Goal: Information Seeking & Learning: Compare options

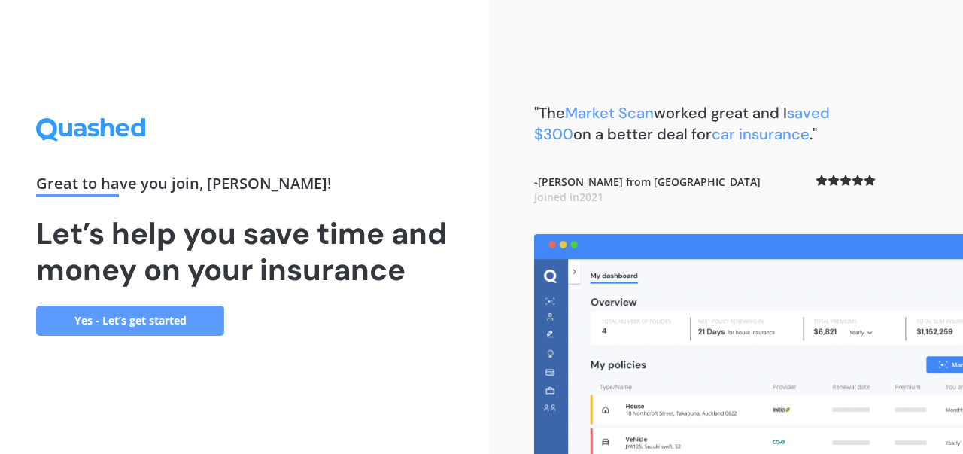
click at [126, 325] on link "Yes - Let’s get started" at bounding box center [130, 320] width 188 height 30
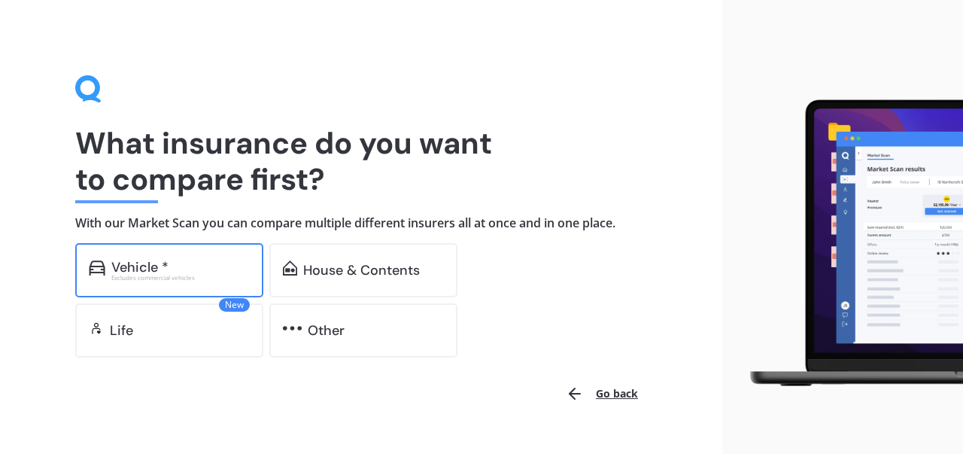
click at [204, 272] on div "Vehicle *" at bounding box center [180, 266] width 138 height 15
click at [199, 273] on div "Vehicle *" at bounding box center [180, 266] width 138 height 15
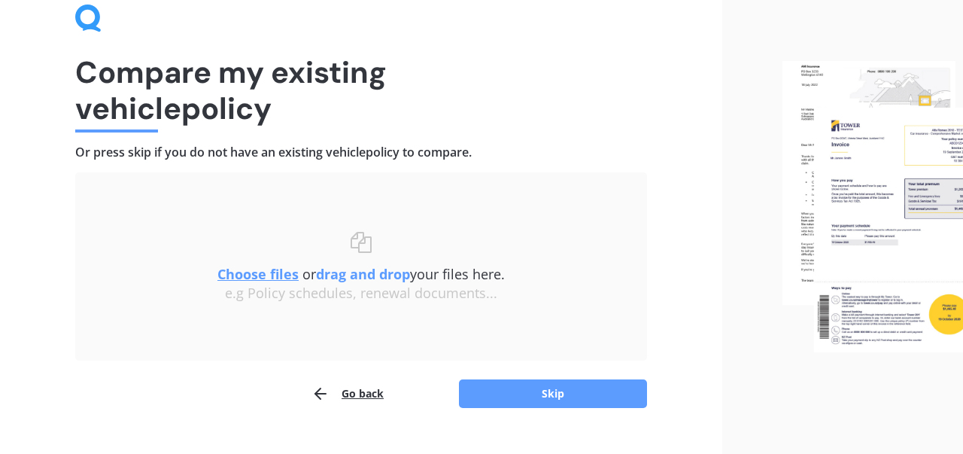
scroll to position [101, 0]
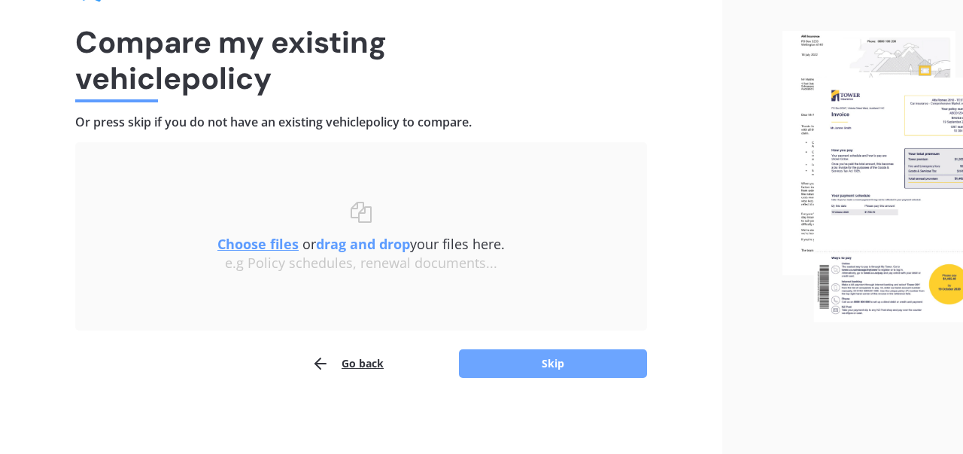
click at [599, 377] on button "Skip" at bounding box center [553, 363] width 188 height 29
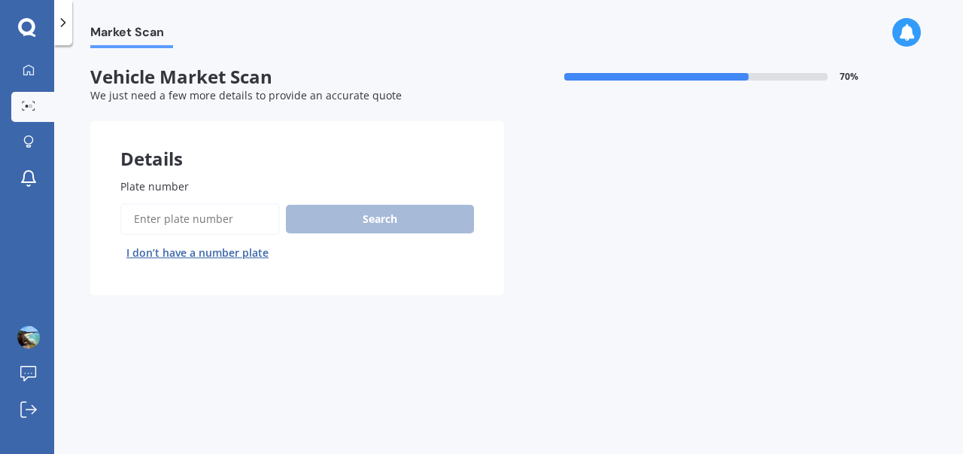
click at [258, 259] on button "I don’t have a number plate" at bounding box center [197, 253] width 154 height 24
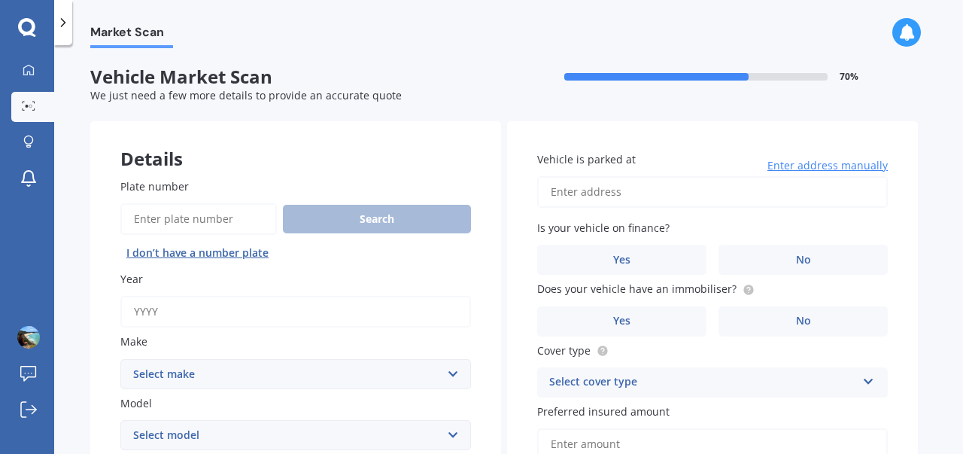
click at [384, 311] on input "Year" at bounding box center [295, 312] width 350 height 32
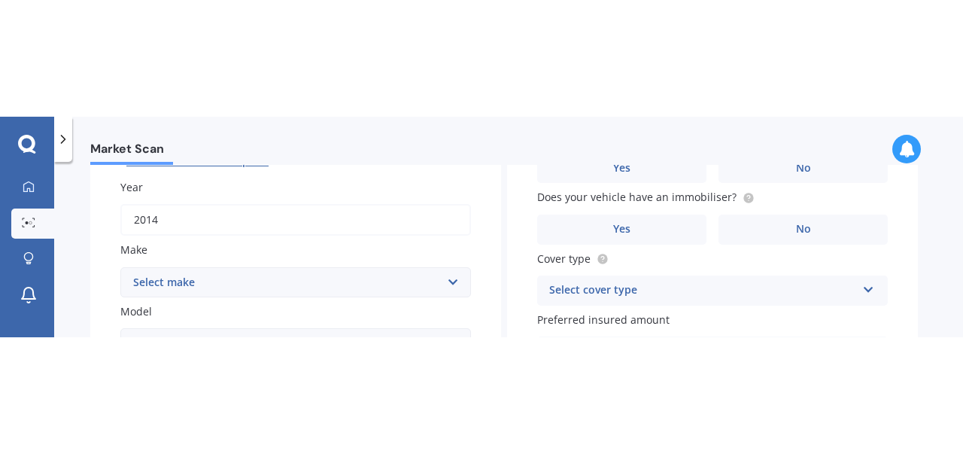
scroll to position [218, 0]
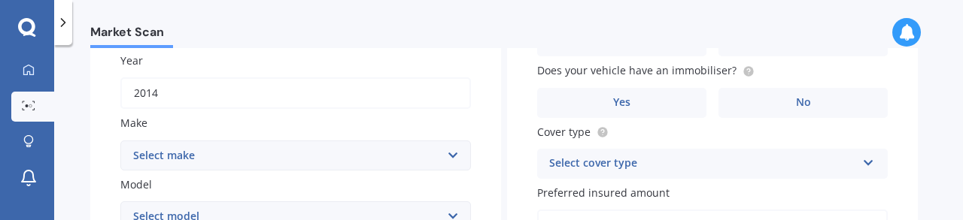
type input "2014"
click at [339, 159] on select "Select make AC ALFA ROMEO ASTON [PERSON_NAME] AUDI AUSTIN BEDFORD Bentley BMW B…" at bounding box center [295, 156] width 350 height 30
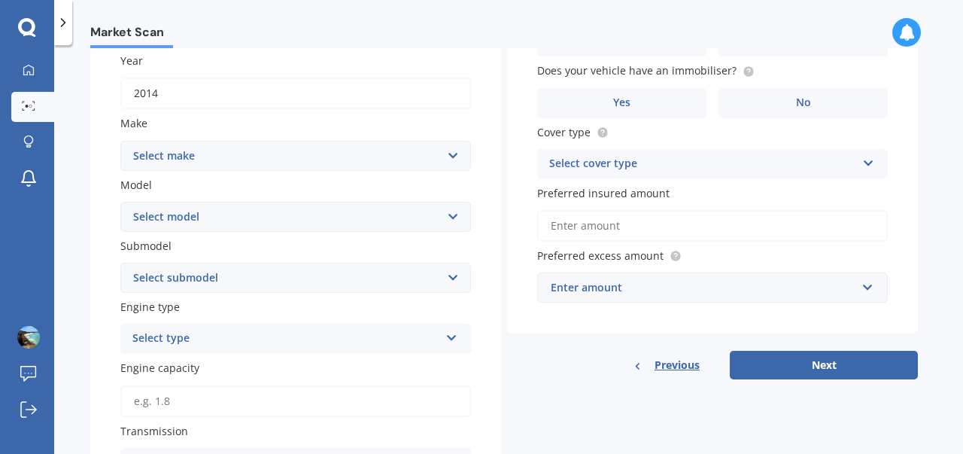
click at [323, 157] on select "Select make AC ALFA ROMEO ASTON [PERSON_NAME] AUDI AUSTIN BEDFORD Bentley BMW B…" at bounding box center [295, 156] width 350 height 30
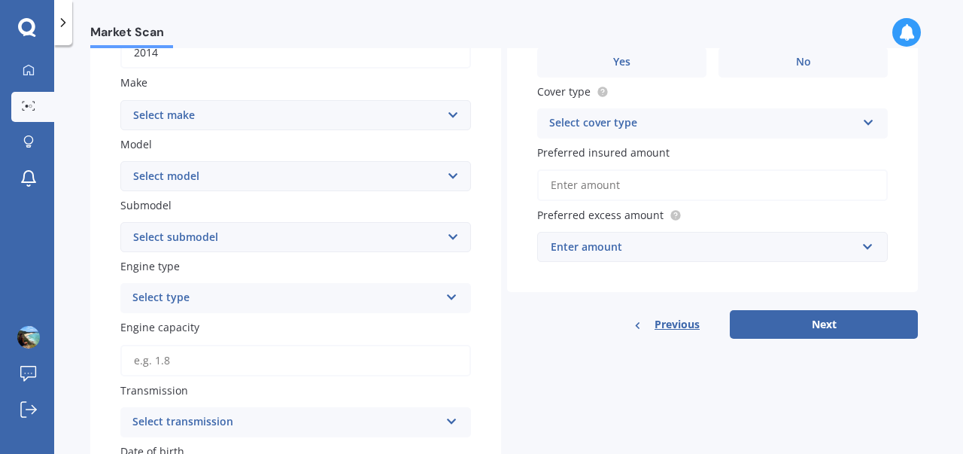
scroll to position [257, 0]
click at [454, 120] on select "Select make AC ALFA ROMEO ASTON [PERSON_NAME] AUDI AUSTIN BEDFORD Bentley BMW B…" at bounding box center [295, 117] width 350 height 30
select select "TOYOTA"
click option "TOYOTA" at bounding box center [0, 0] width 0 height 0
click at [452, 180] on select "Select model 4 Runner 86 [PERSON_NAME] Alphard Altezza Aqua Aristo Aurion Auris…" at bounding box center [295, 177] width 350 height 30
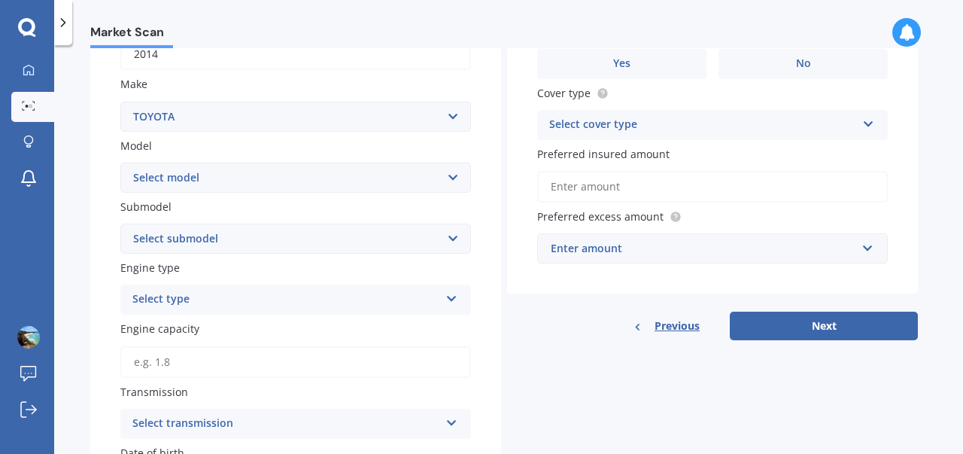
select select "ALPHARD"
click option "Alphard" at bounding box center [0, 0] width 0 height 0
click at [452, 239] on select "Select submodel (All other) 2.4 Petrol 3.0 Petrol Hybrid" at bounding box center [295, 238] width 350 height 30
select select "2.4 PETROL"
click option "2.4 Petrol" at bounding box center [0, 0] width 0 height 0
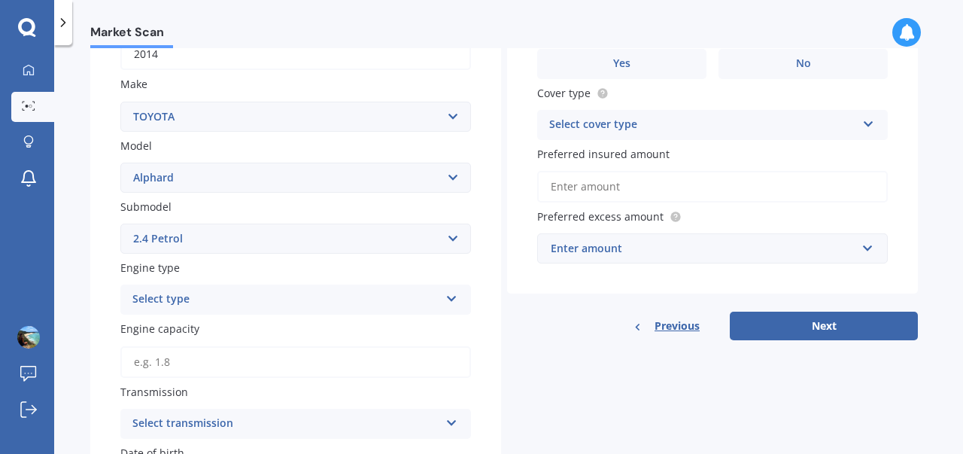
click at [456, 301] on icon at bounding box center [451, 295] width 13 height 11
click at [192, 329] on div "Petrol" at bounding box center [295, 328] width 349 height 27
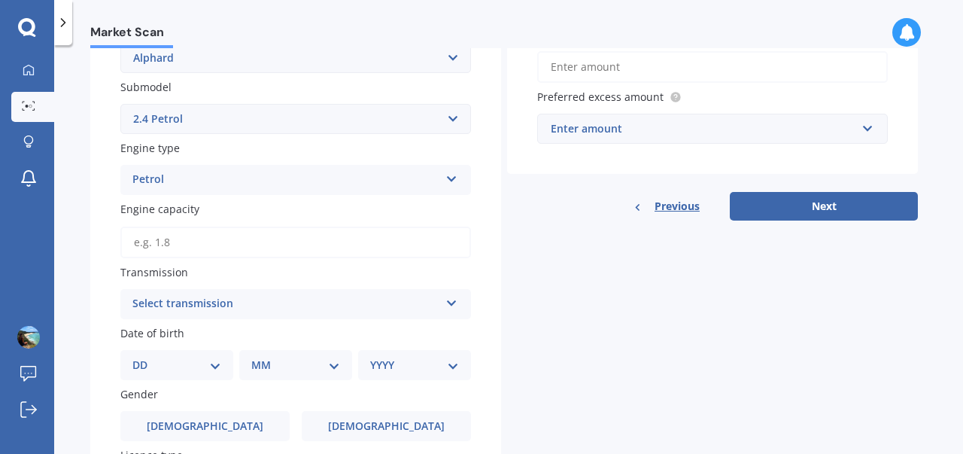
scroll to position [378, 0]
click at [438, 248] on input "Engine capacity" at bounding box center [295, 242] width 350 height 32
click at [455, 303] on icon at bounding box center [451, 299] width 13 height 11
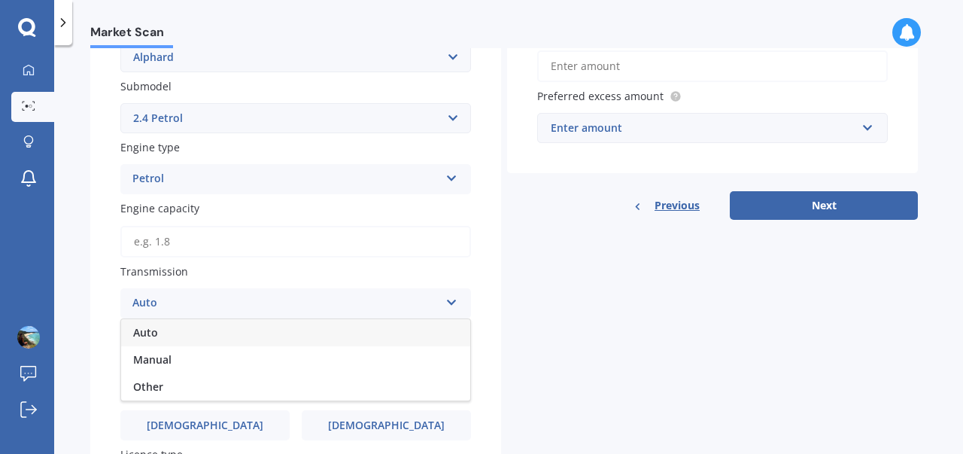
click at [162, 337] on div "Auto" at bounding box center [295, 332] width 349 height 27
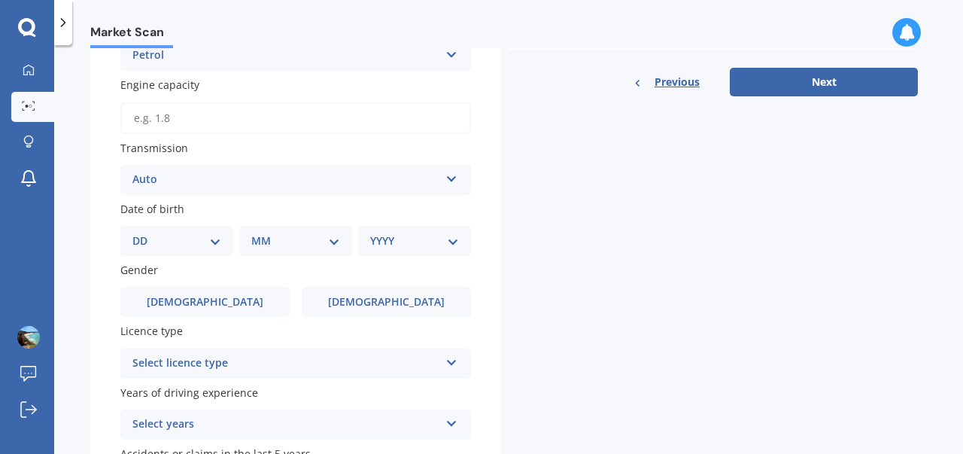
scroll to position [502, 0]
click at [212, 246] on select "DD 01 02 03 04 05 06 07 08 09 10 11 12 13 14 15 16 17 18 19 20 21 22 23 24 25 2…" at bounding box center [176, 240] width 89 height 17
select select "16"
click option "16" at bounding box center [0, 0] width 0 height 0
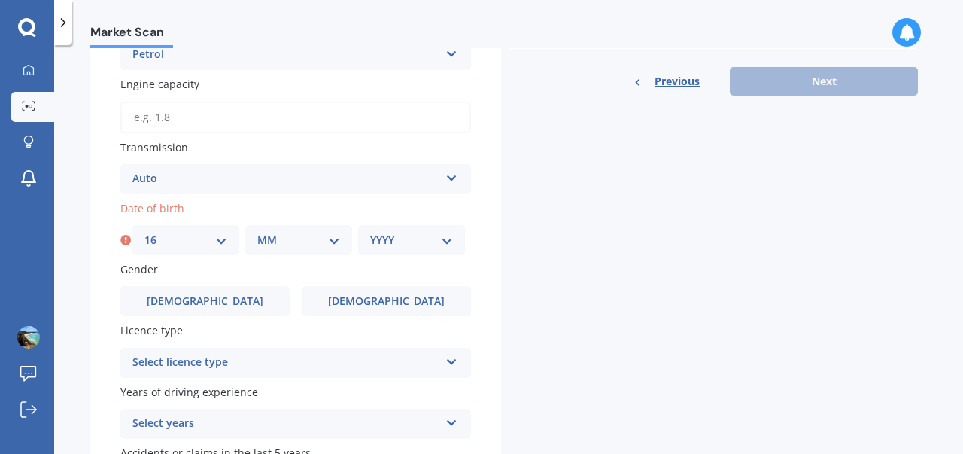
click at [320, 241] on select "MM 01 02 03 04 05 06 07 08 09 10 11 12" at bounding box center [298, 240] width 83 height 17
select select "04"
click option "04" at bounding box center [0, 0] width 0 height 0
click at [426, 244] on select "YYYY 2025 2024 2023 2022 2021 2020 2019 2018 2017 2016 2015 2014 2013 2012 2011…" at bounding box center [411, 240] width 83 height 17
select select "1998"
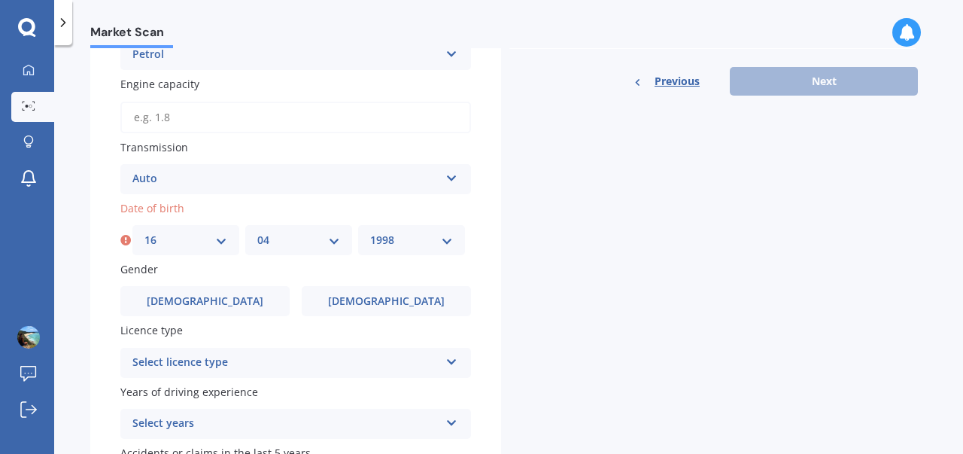
click option "1998" at bounding box center [0, 0] width 0 height 0
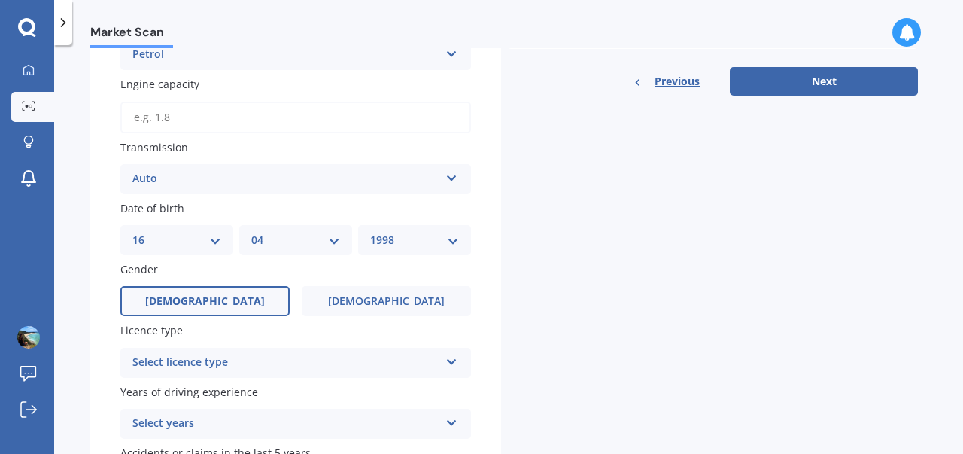
click at [237, 306] on label "[DEMOGRAPHIC_DATA]" at bounding box center [204, 301] width 169 height 30
click at [0, 0] on input "[DEMOGRAPHIC_DATA]" at bounding box center [0, 0] width 0 height 0
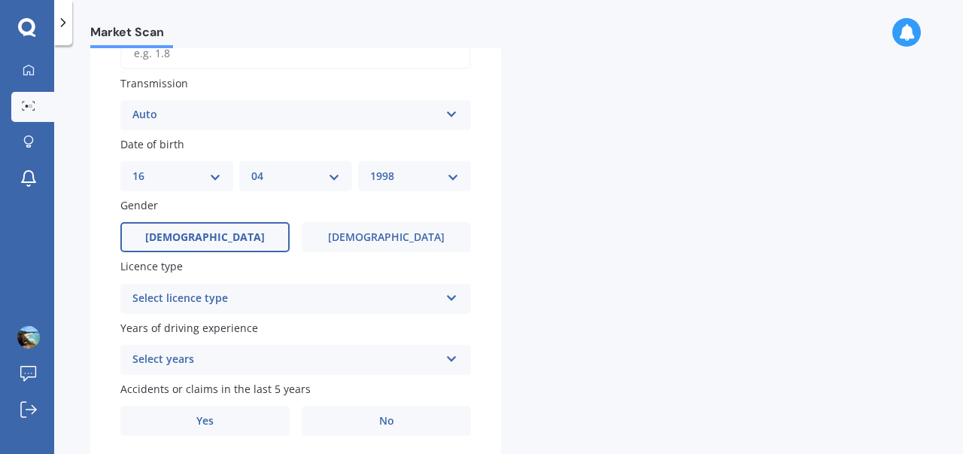
scroll to position [573, 0]
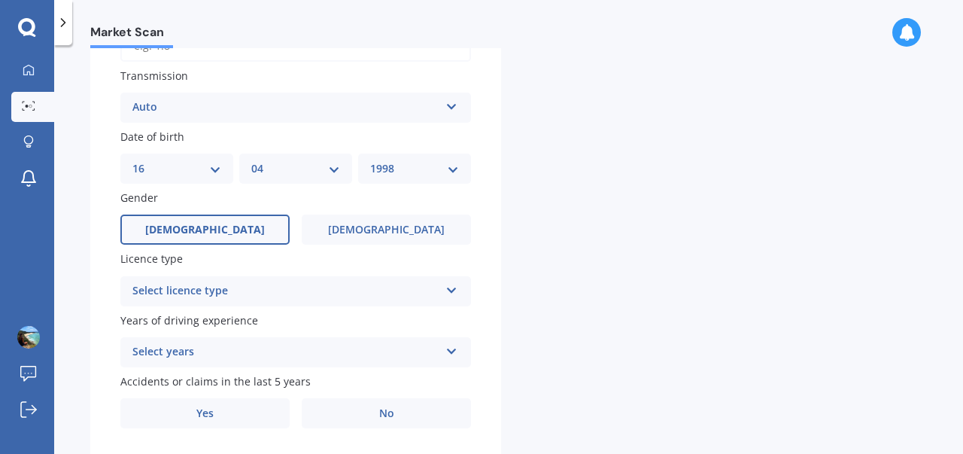
click at [456, 303] on div "Select licence type NZ Full NZ Restricted NZ Learners [GEOGRAPHIC_DATA] [GEOGRA…" at bounding box center [295, 291] width 350 height 30
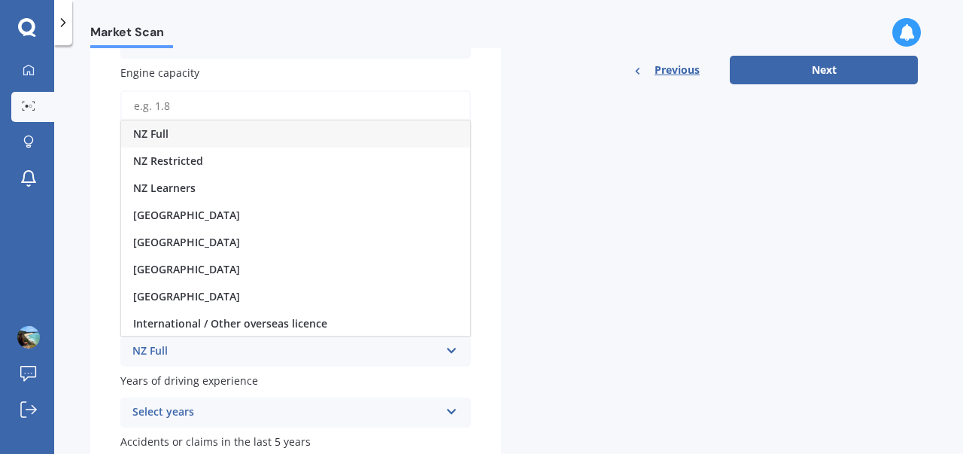
scroll to position [514, 0]
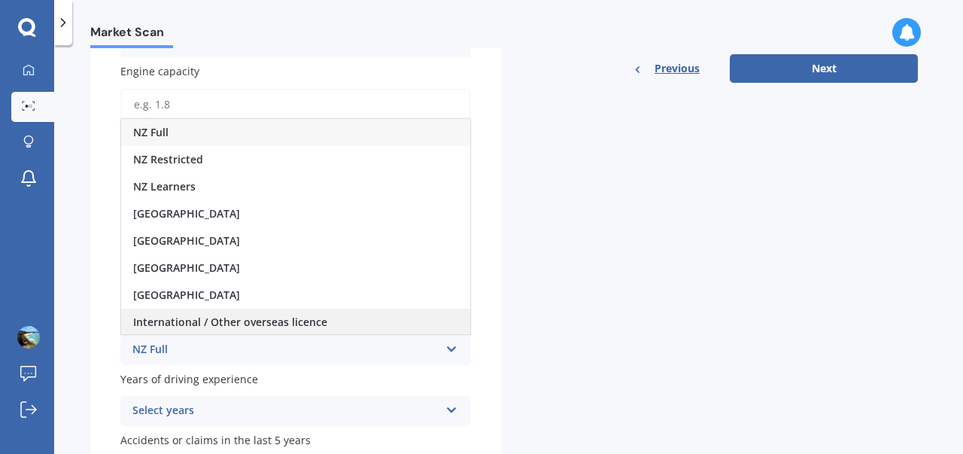
click at [321, 323] on span "International / Other overseas licence" at bounding box center [230, 321] width 194 height 14
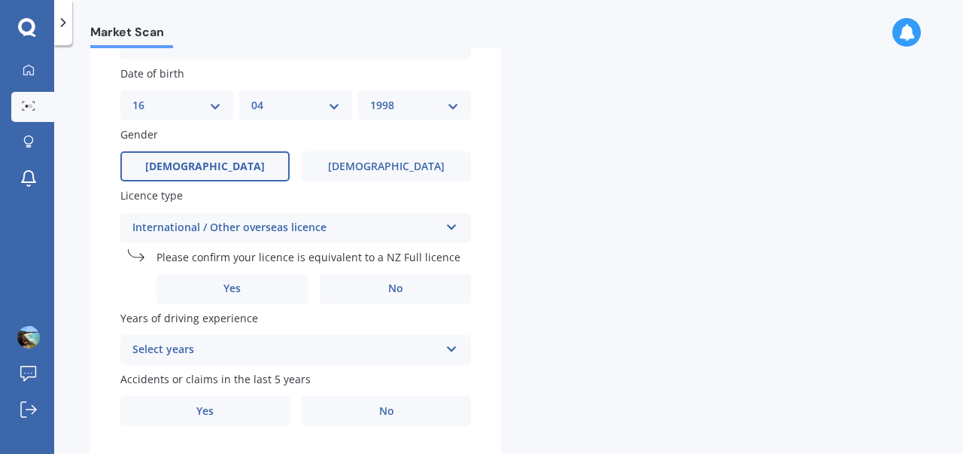
scroll to position [643, 0]
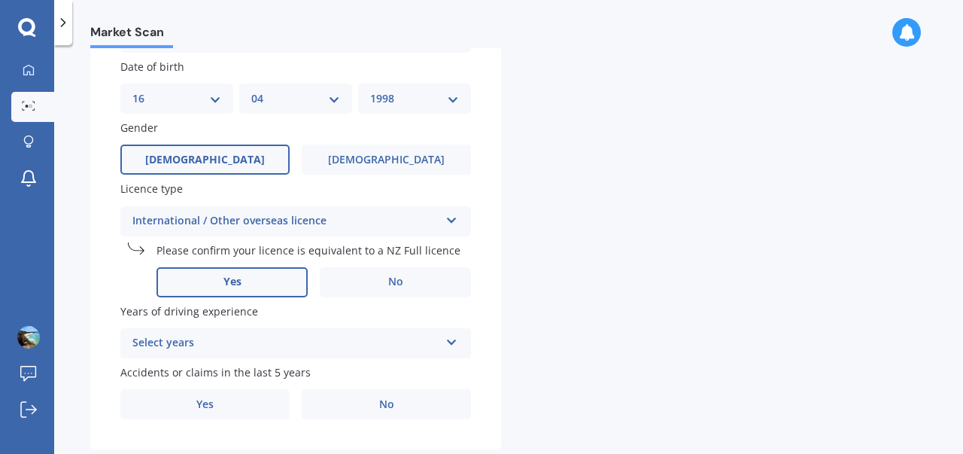
click at [259, 285] on label "Yes" at bounding box center [231, 282] width 151 height 30
click at [0, 0] on input "Yes" at bounding box center [0, 0] width 0 height 0
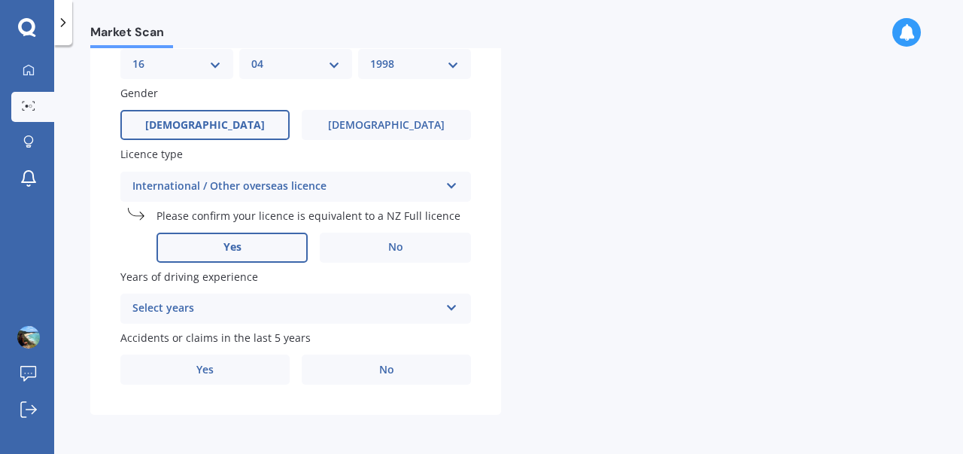
scroll to position [681, 0]
click at [449, 315] on div "Select years 5 or more years 4 years 3 years 2 years 1 year" at bounding box center [295, 308] width 350 height 30
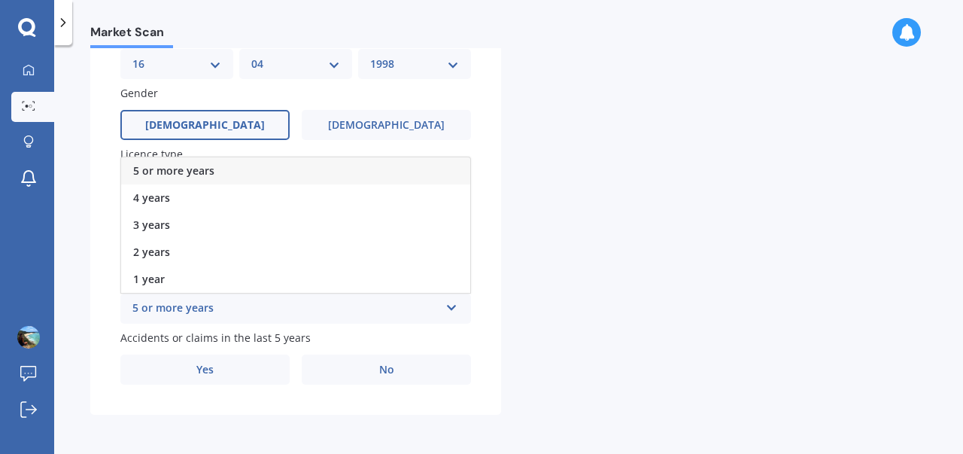
click at [220, 174] on div "5 or more years" at bounding box center [295, 170] width 349 height 27
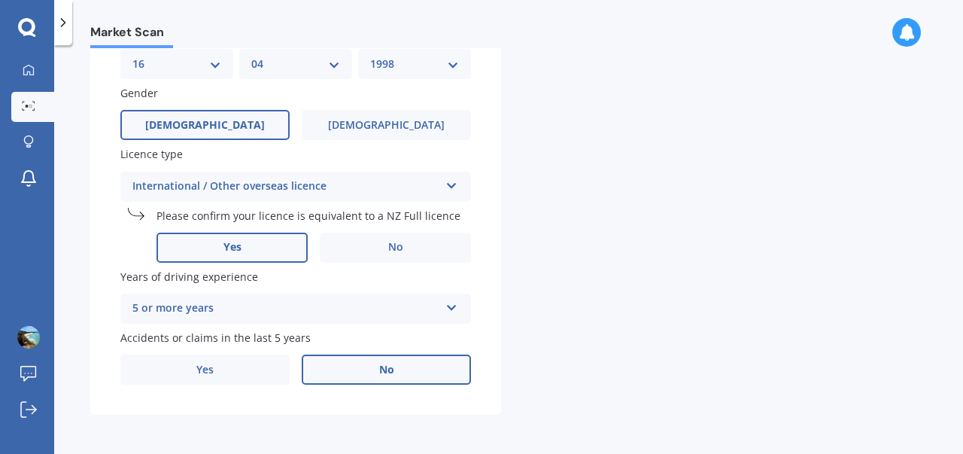
click at [425, 369] on label "No" at bounding box center [386, 369] width 169 height 30
click at [0, 0] on input "No" at bounding box center [0, 0] width 0 height 0
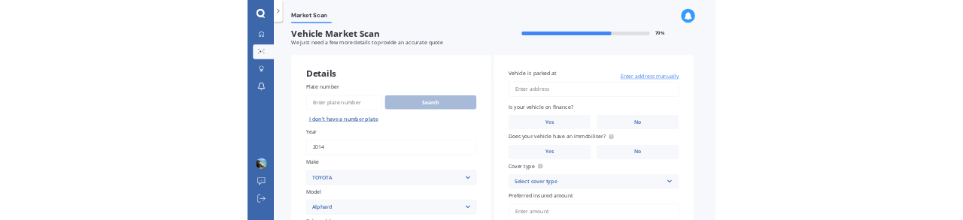
scroll to position [0, 0]
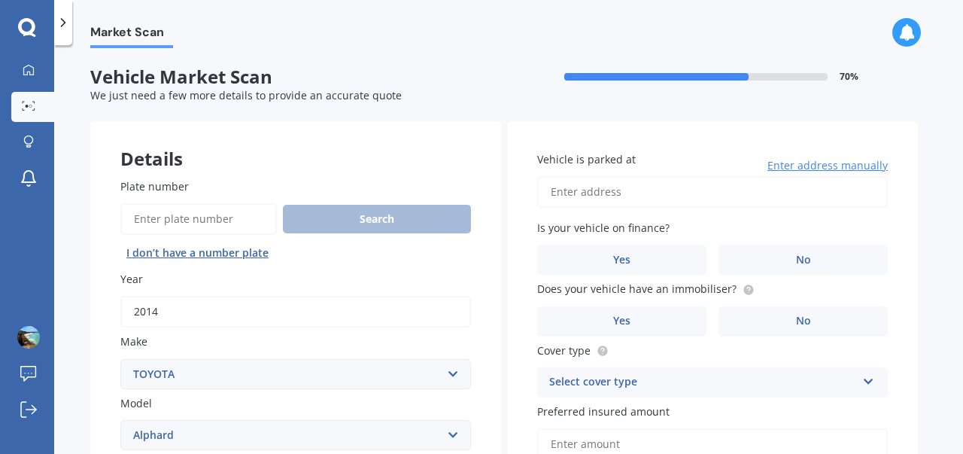
click at [682, 192] on input "Vehicle is parked at" at bounding box center [712, 192] width 350 height 32
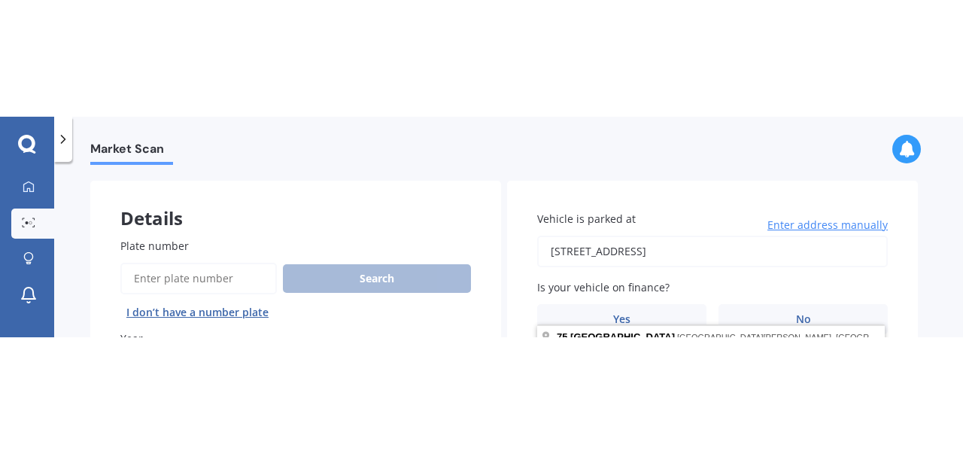
scroll to position [60, 0]
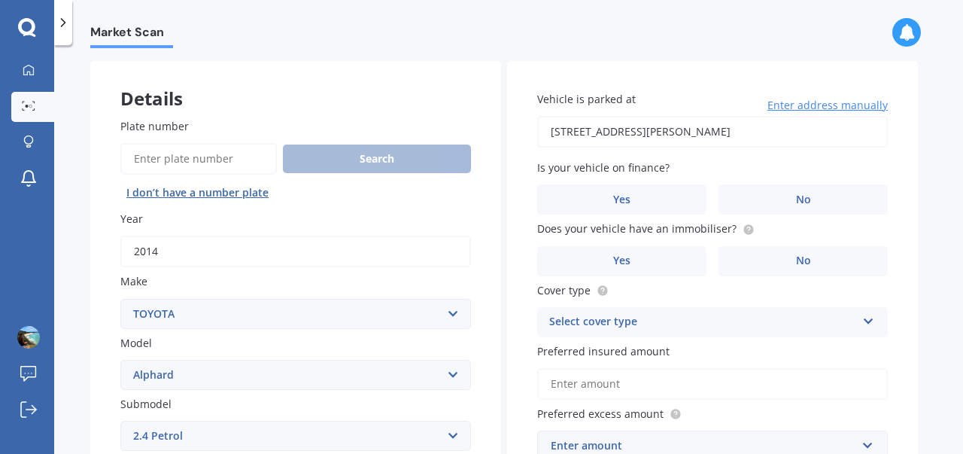
type input "[STREET_ADDRESS][PERSON_NAME]"
click at [834, 202] on label "No" at bounding box center [802, 199] width 169 height 30
click at [0, 0] on input "No" at bounding box center [0, 0] width 0 height 0
click at [747, 232] on circle at bounding box center [748, 229] width 10 height 10
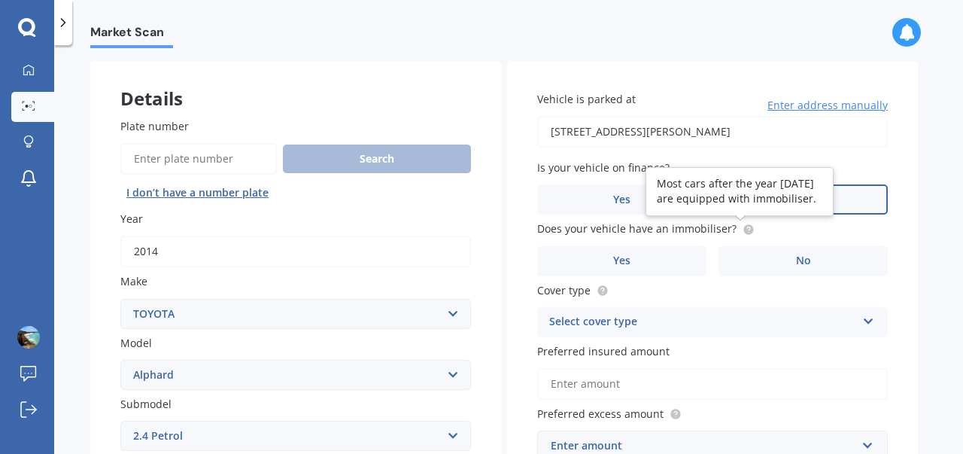
click at [870, 329] on div "Select cover type Comprehensive Third Party, Fire & Theft Third Party" at bounding box center [712, 322] width 350 height 30
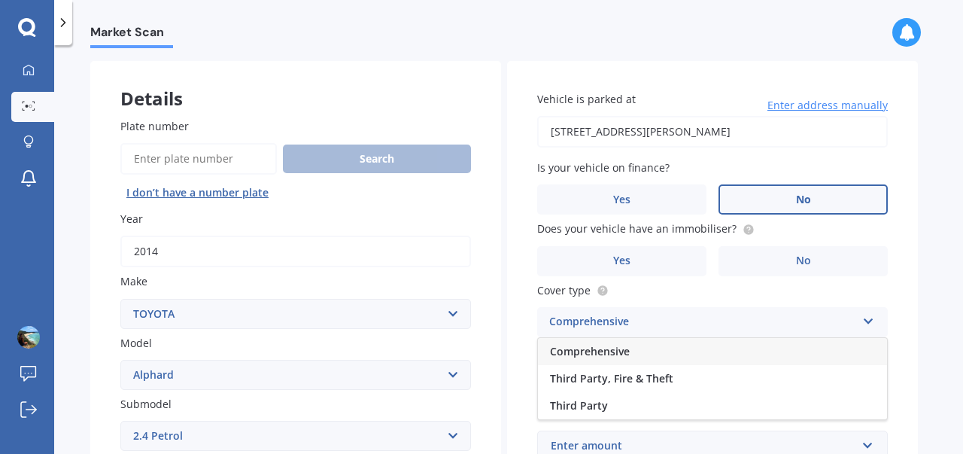
click at [631, 354] on div "Comprehensive" at bounding box center [712, 351] width 349 height 27
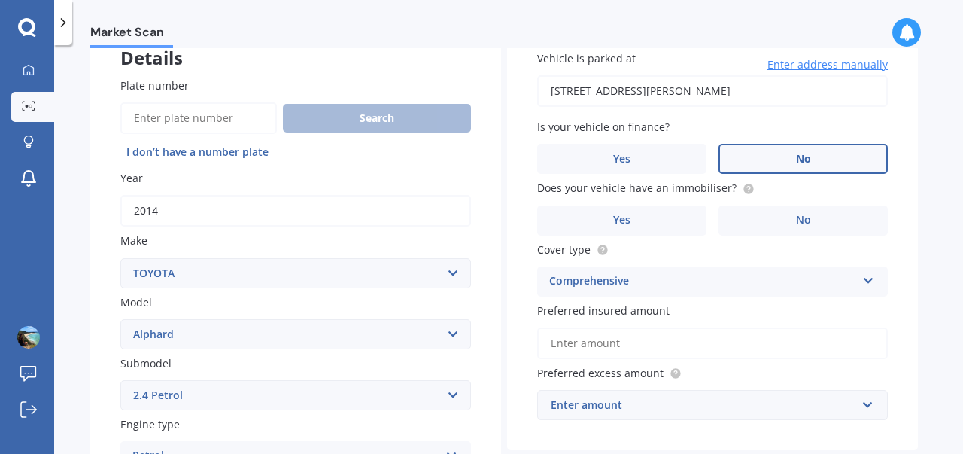
scroll to position [102, 0]
click at [670, 371] on circle at bounding box center [675, 372] width 10 height 10
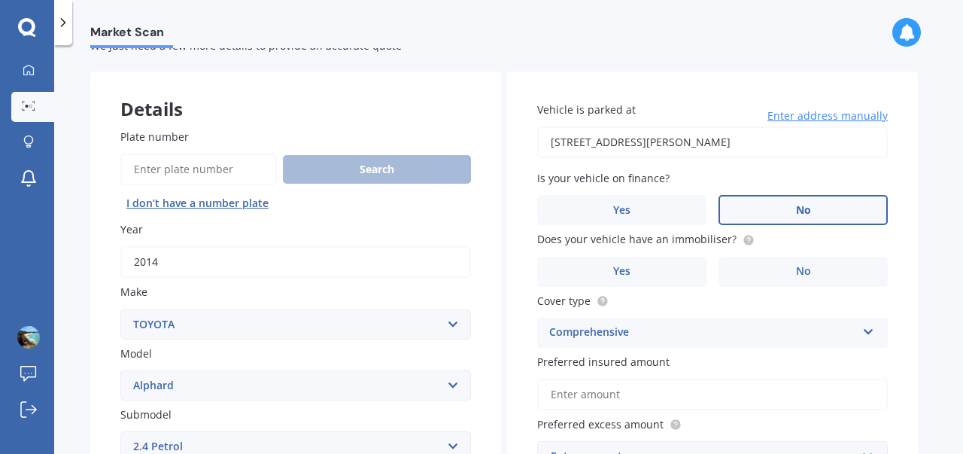
scroll to position [49, 0]
click at [679, 272] on label "Yes" at bounding box center [621, 272] width 169 height 30
click at [0, 0] on input "Yes" at bounding box center [0, 0] width 0 height 0
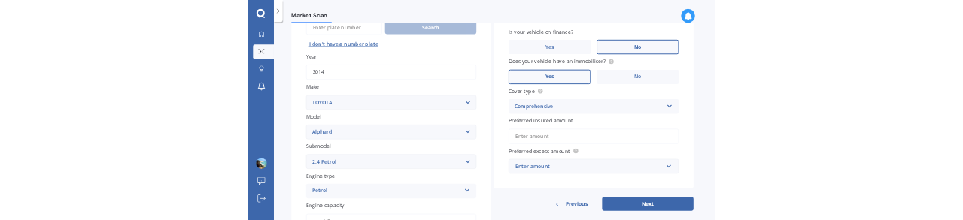
scroll to position [167, 0]
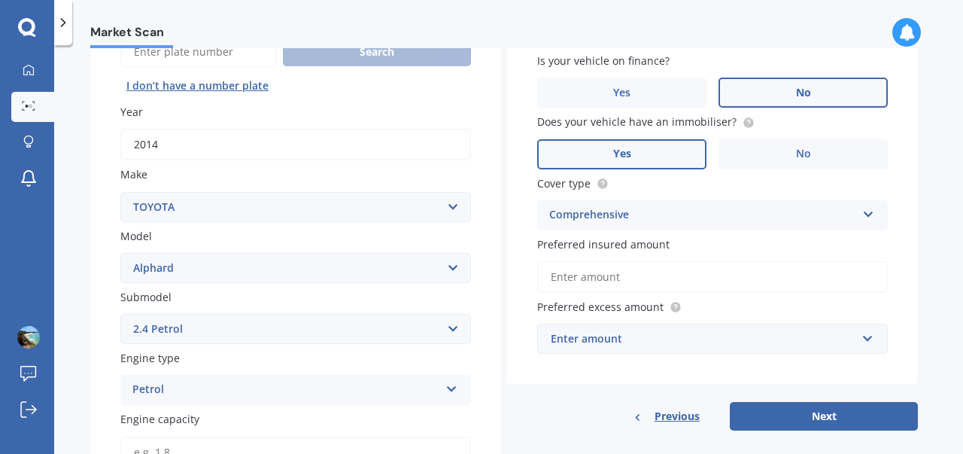
click at [610, 282] on input "Preferred insured amount" at bounding box center [712, 277] width 350 height 32
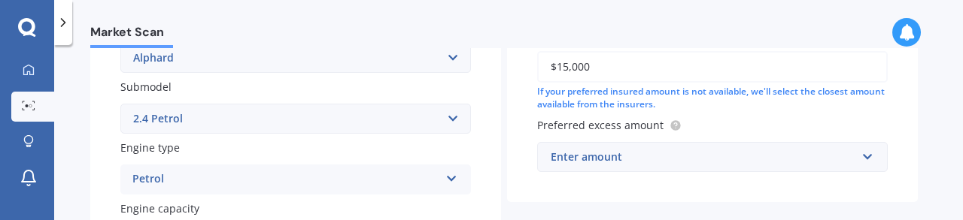
scroll to position [382, 0]
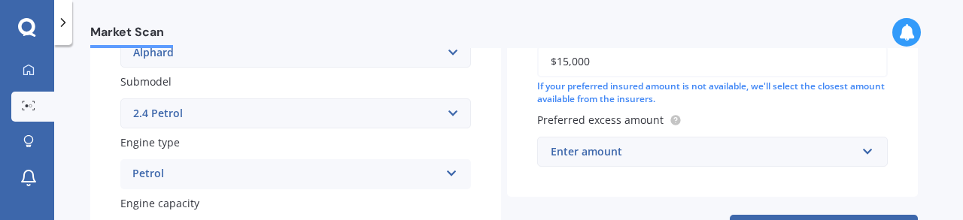
type input "$15,000"
click at [653, 163] on input "text" at bounding box center [706, 152] width 337 height 29
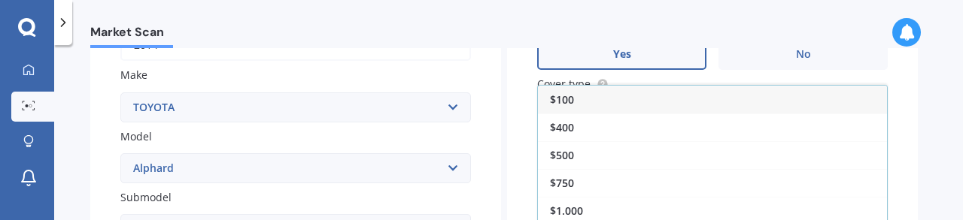
scroll to position [265, 0]
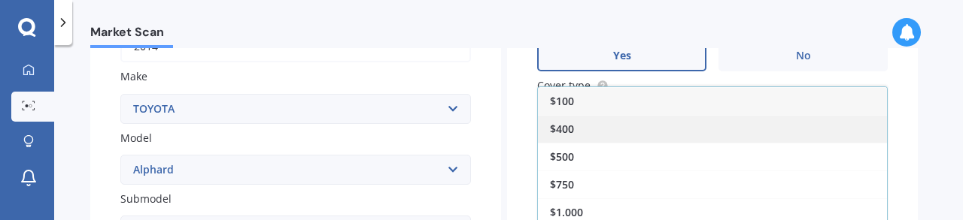
click at [578, 133] on div "$400" at bounding box center [712, 129] width 349 height 28
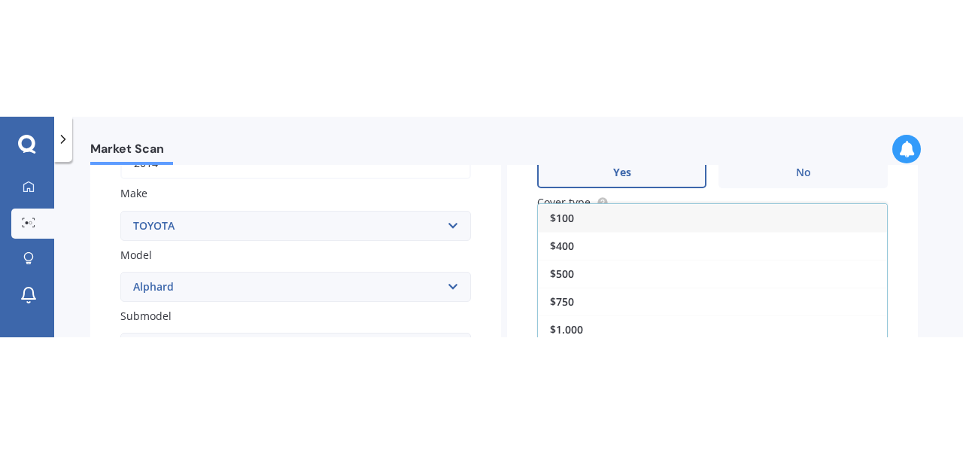
scroll to position [399, 0]
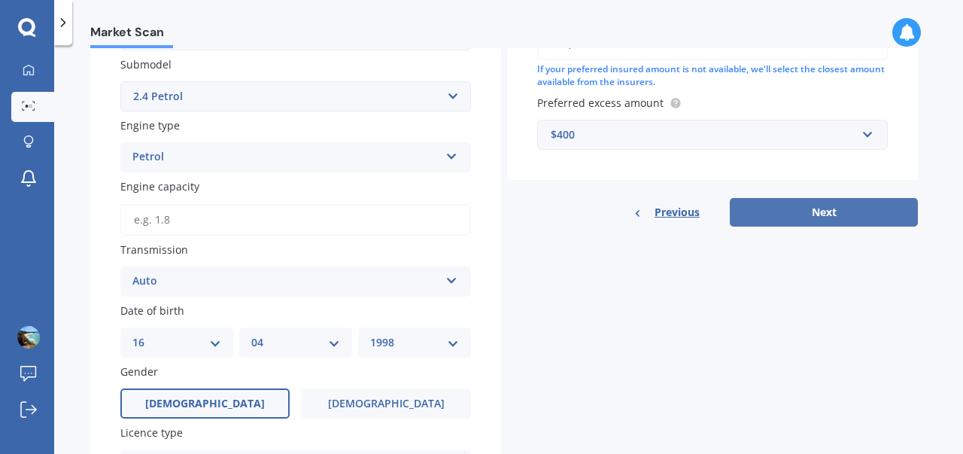
click at [865, 220] on button "Next" at bounding box center [824, 212] width 188 height 29
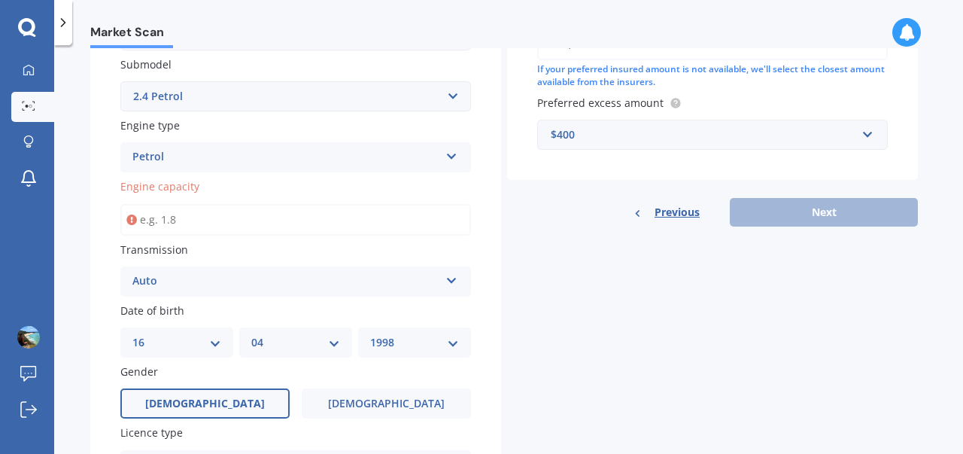
click at [399, 222] on input "Engine capacity" at bounding box center [295, 220] width 350 height 32
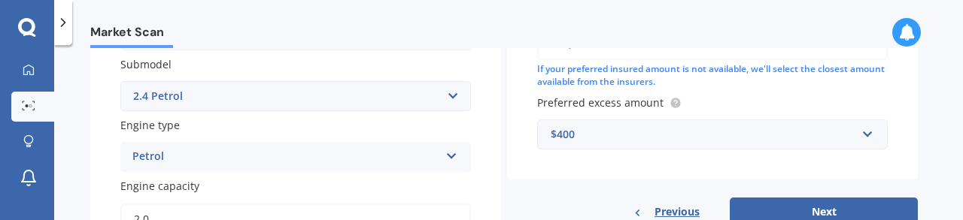
type input "2.4"
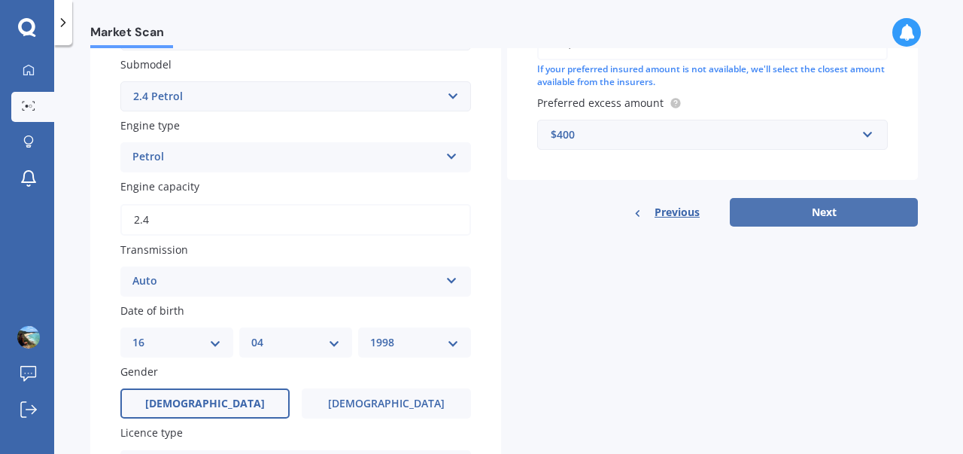
click at [857, 208] on button "Next" at bounding box center [824, 212] width 188 height 29
select select "16"
select select "04"
select select "1998"
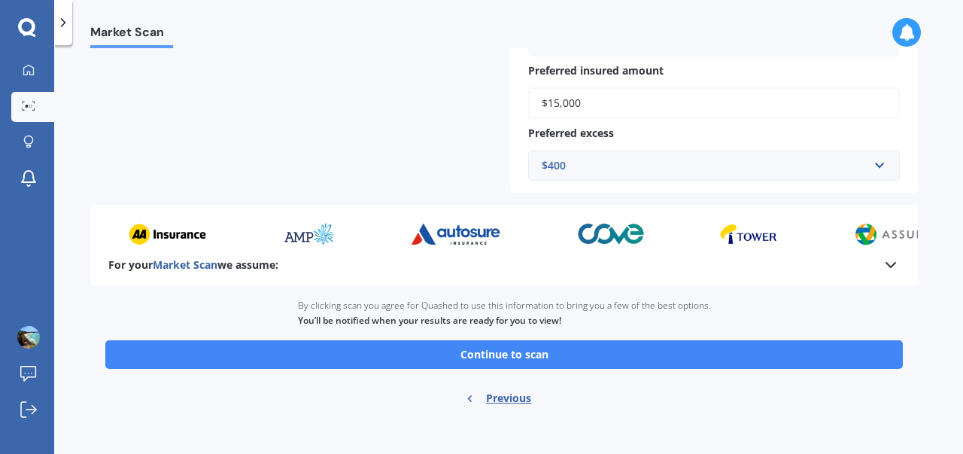
scroll to position [631, 0]
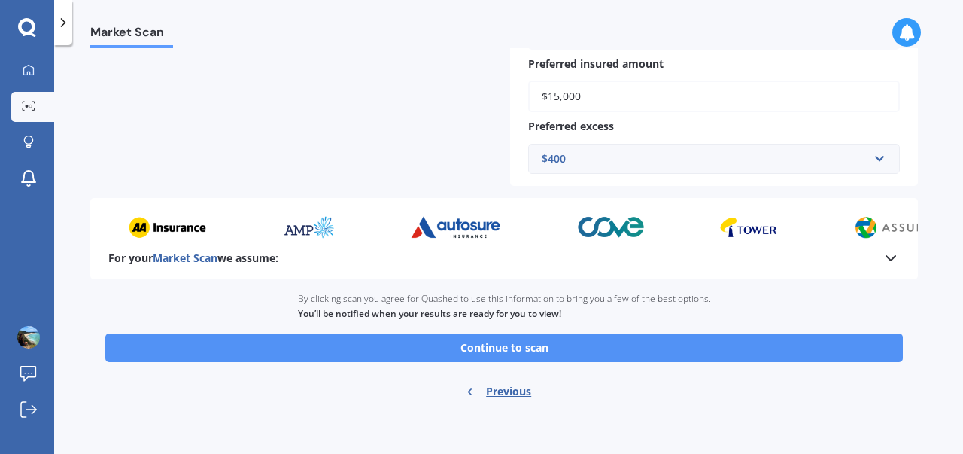
click at [620, 355] on button "Continue to scan" at bounding box center [503, 347] width 797 height 29
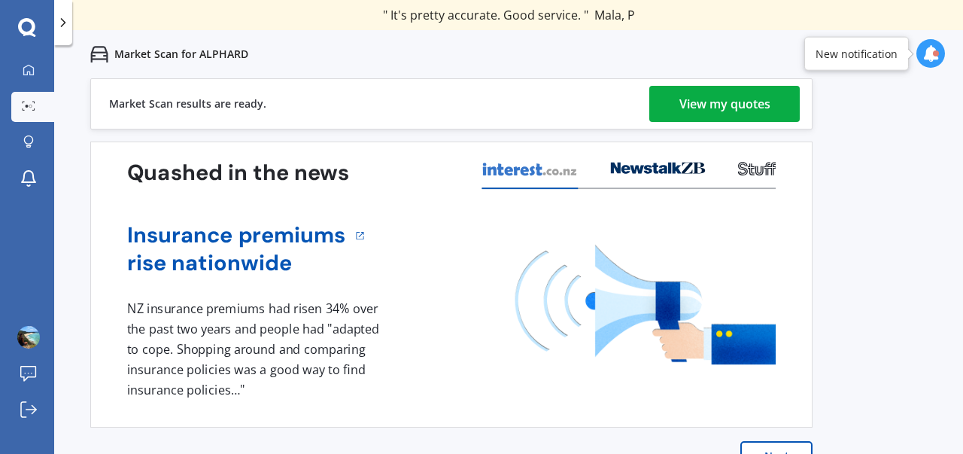
click at [577, 247] on img at bounding box center [645, 304] width 260 height 120
click at [746, 109] on div "View my quotes" at bounding box center [724, 104] width 91 height 36
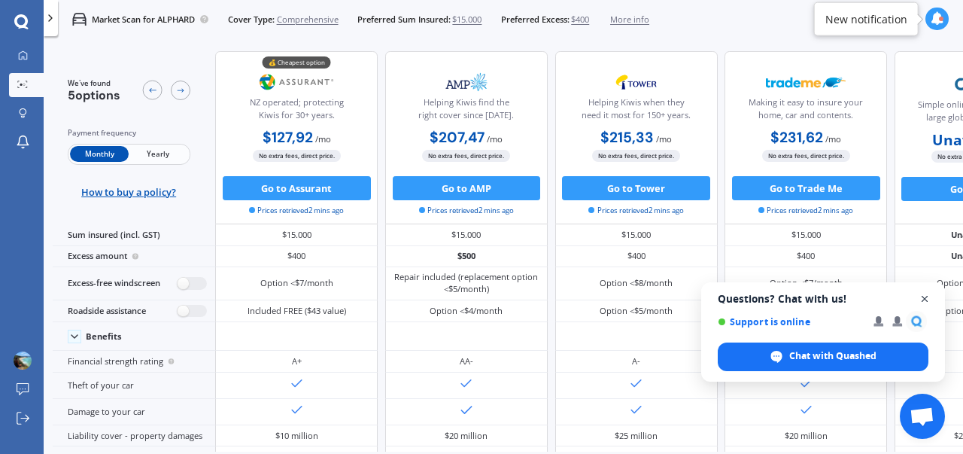
click at [928, 305] on span "Close chat" at bounding box center [924, 299] width 19 height 19
